Goal: Information Seeking & Learning: Learn about a topic

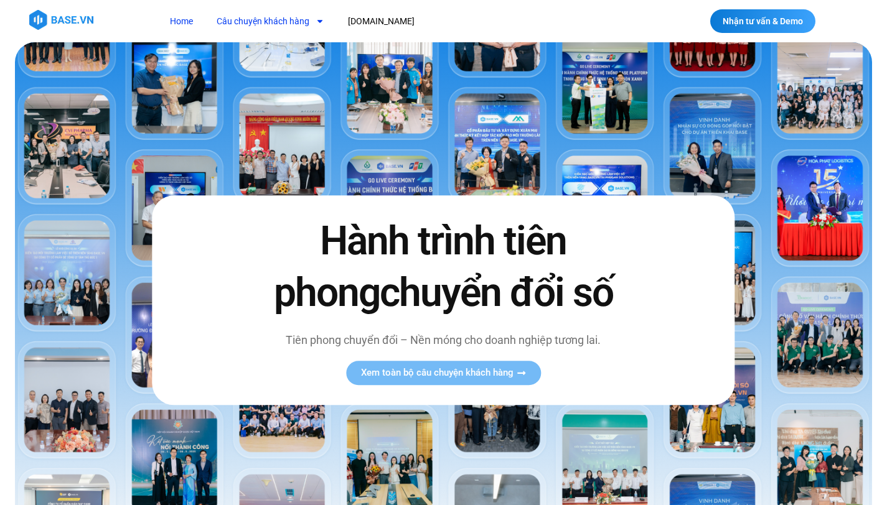
click at [304, 26] on link "Câu chuyện khách hàng" at bounding box center [270, 21] width 126 height 23
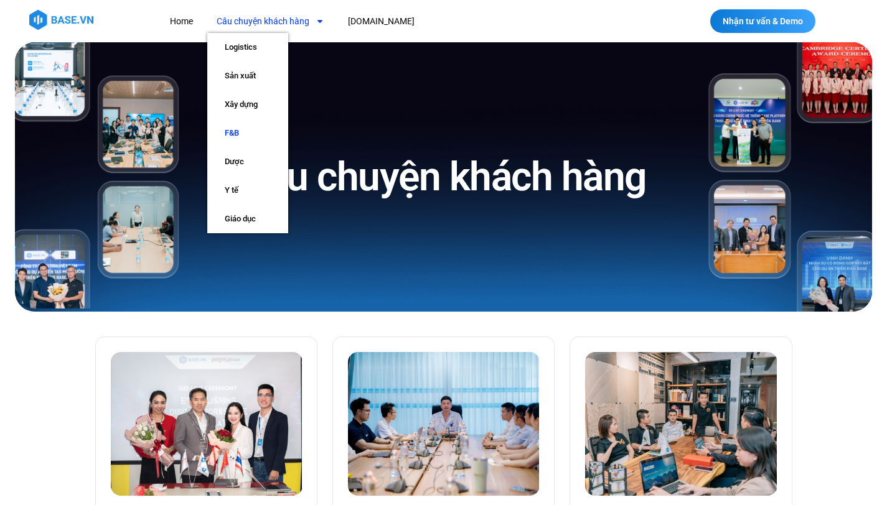
click at [243, 134] on link "F&B" at bounding box center [247, 133] width 81 height 29
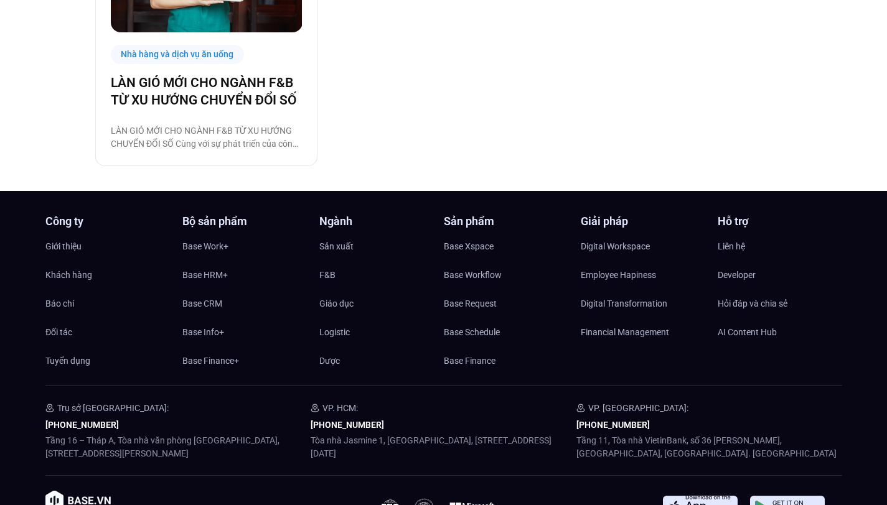
scroll to position [1082, 0]
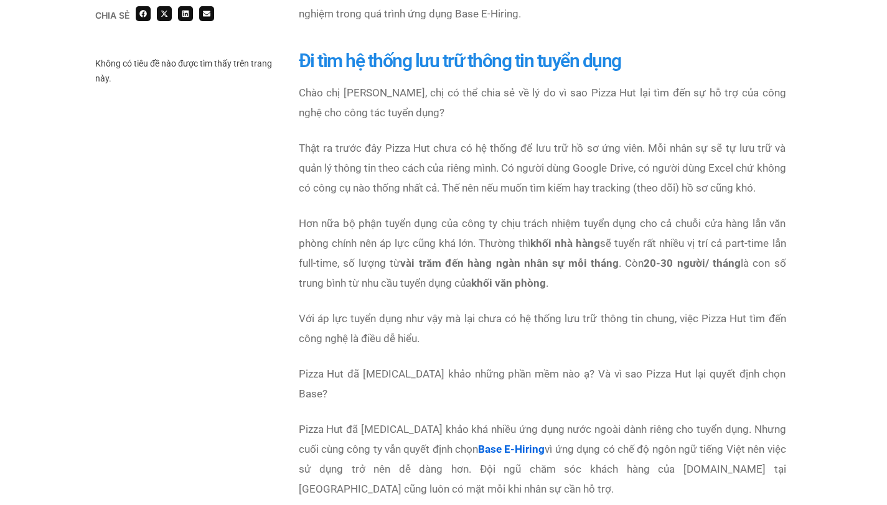
scroll to position [1015, 0]
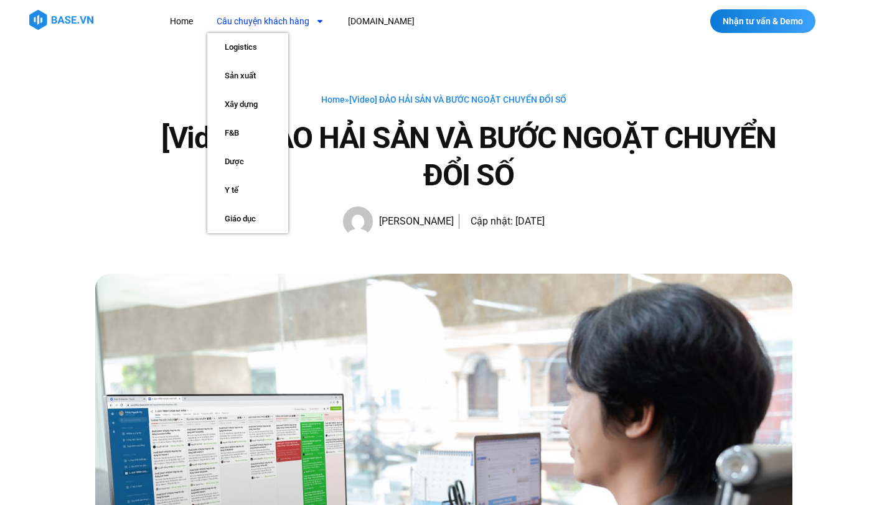
click at [286, 23] on link "Câu chuyện khách hàng" at bounding box center [270, 21] width 126 height 23
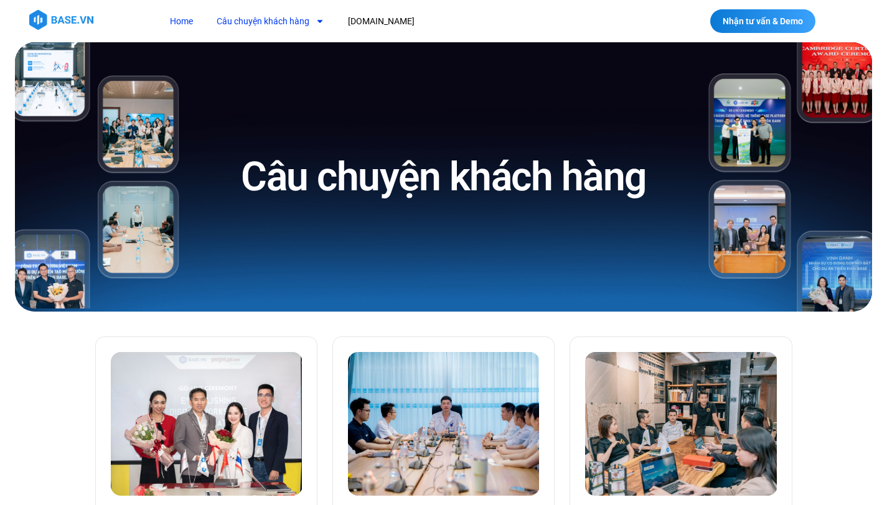
click at [195, 21] on link "Home" at bounding box center [182, 21] width 42 height 23
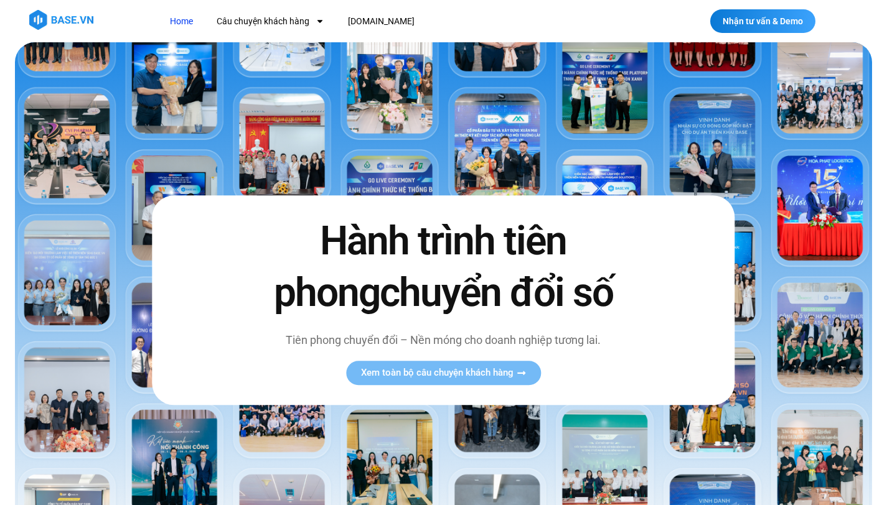
click at [226, 281] on div "Hành trình tiên phong chuyển đổi số Tiên phong chuyển đổi – Nền móng cho doanh …" at bounding box center [443, 300] width 583 height 209
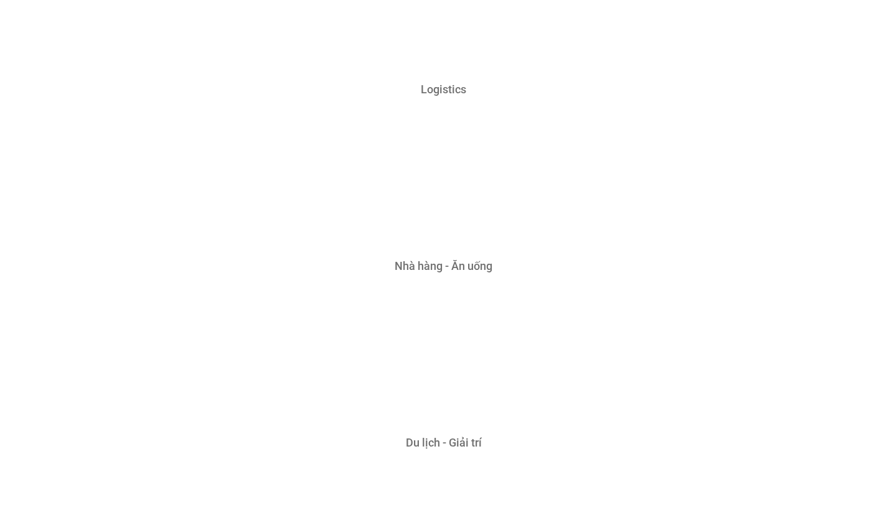
scroll to position [3221, 0]
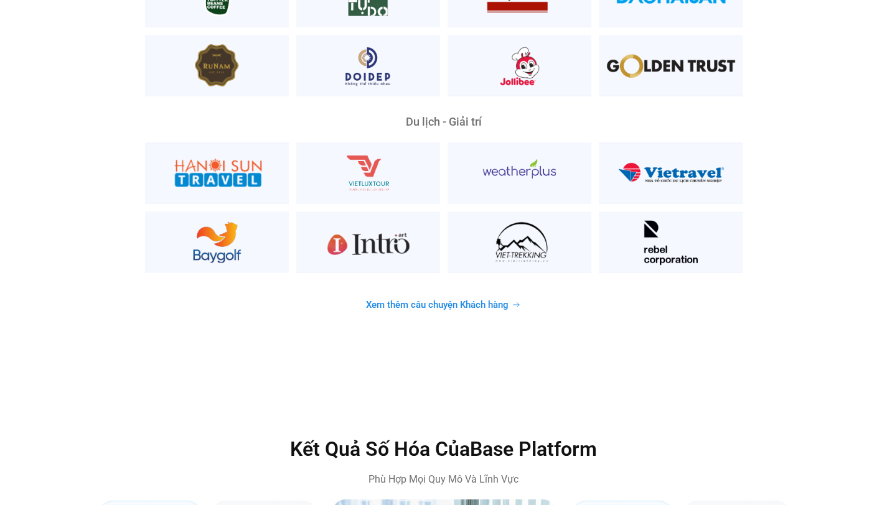
click at [413, 301] on span "Xem thêm câu chuyện Khách hàng" at bounding box center [437, 305] width 143 height 9
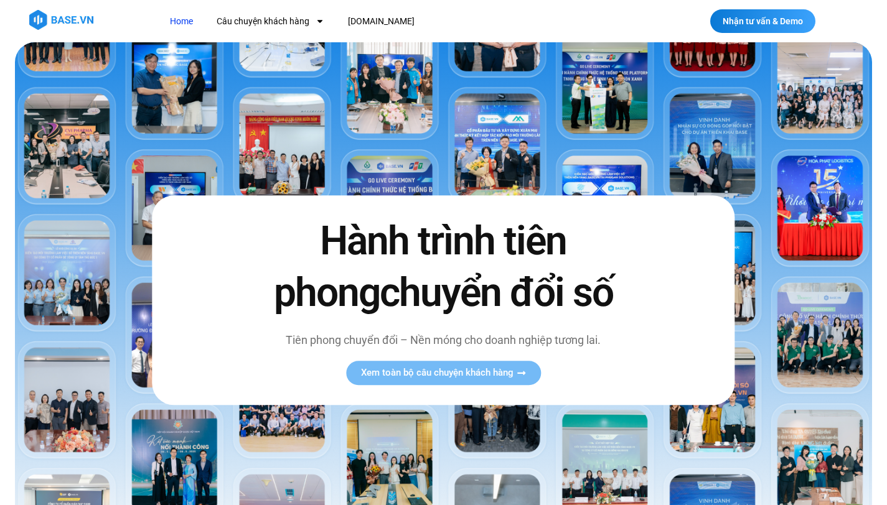
click at [493, 136] on img at bounding box center [443, 294] width 857 height 504
click at [413, 374] on span "Xem toàn bộ câu chuyện khách hàng" at bounding box center [437, 372] width 153 height 9
click at [415, 377] on span "Xem toàn bộ câu chuyện khách hàng" at bounding box center [437, 372] width 153 height 9
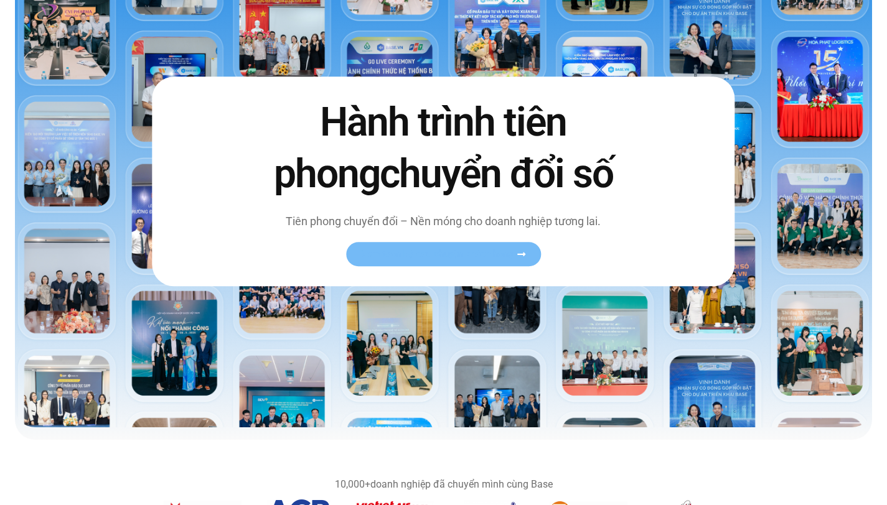
scroll to position [348, 0]
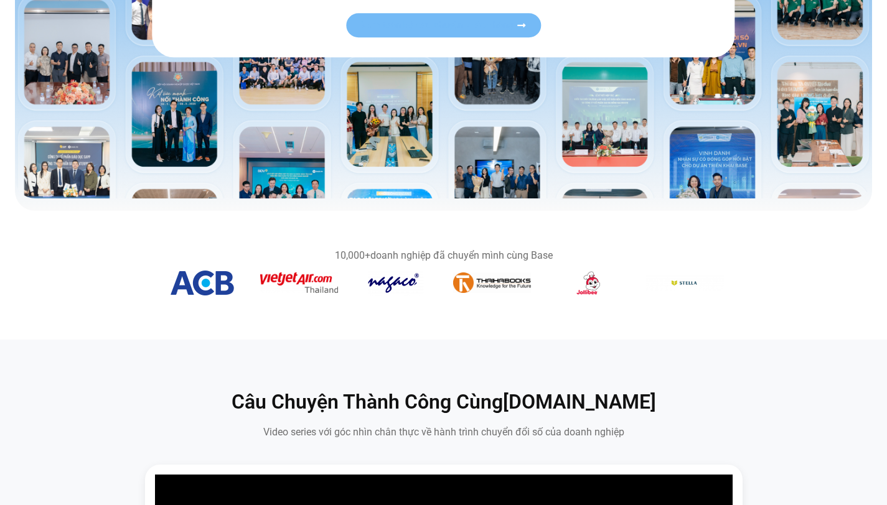
click at [444, 21] on span "Xem toàn bộ câu chuyện khách hàng" at bounding box center [437, 25] width 153 height 9
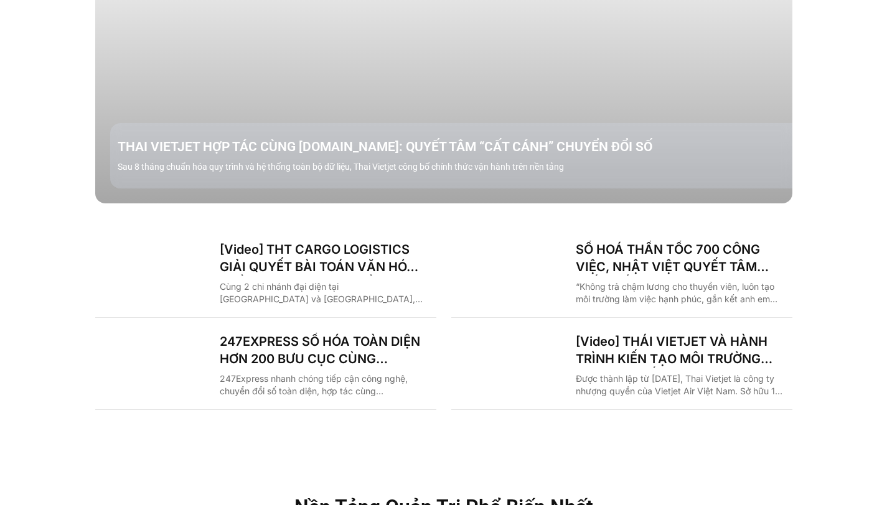
scroll to position [1653, 0]
